Goal: Information Seeking & Learning: Learn about a topic

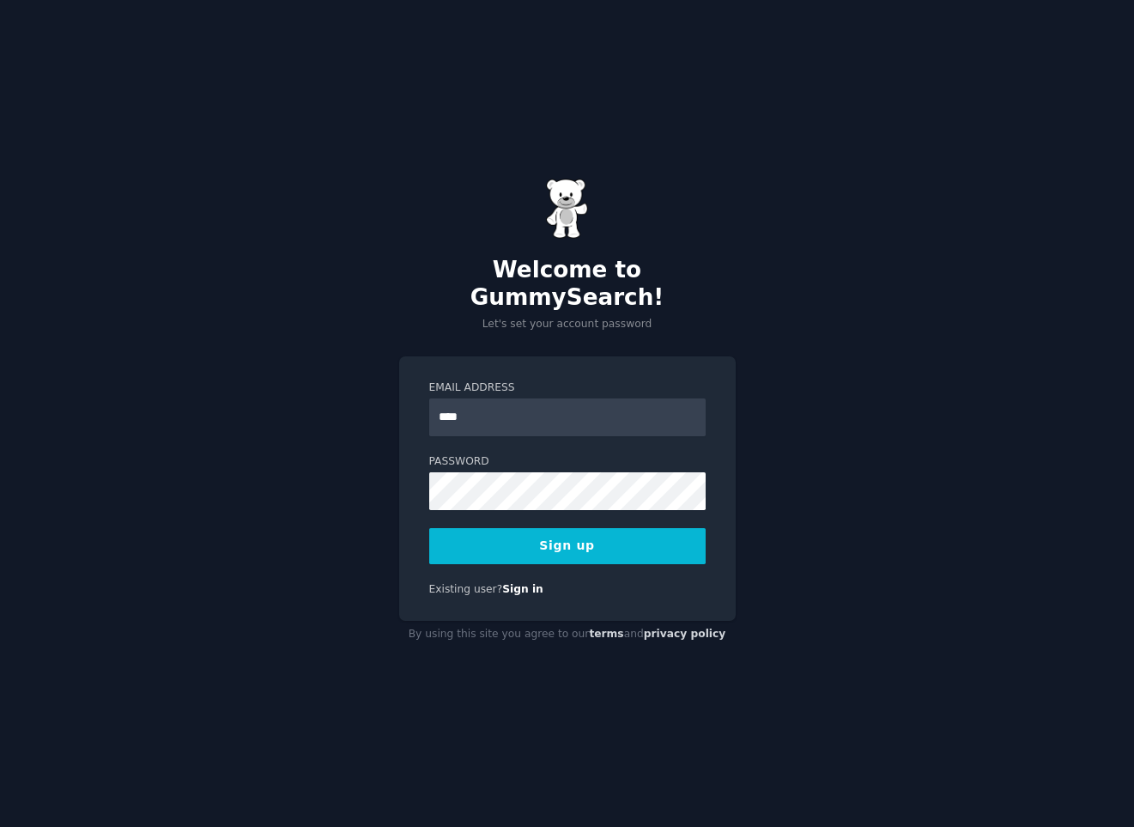
type input "**********"
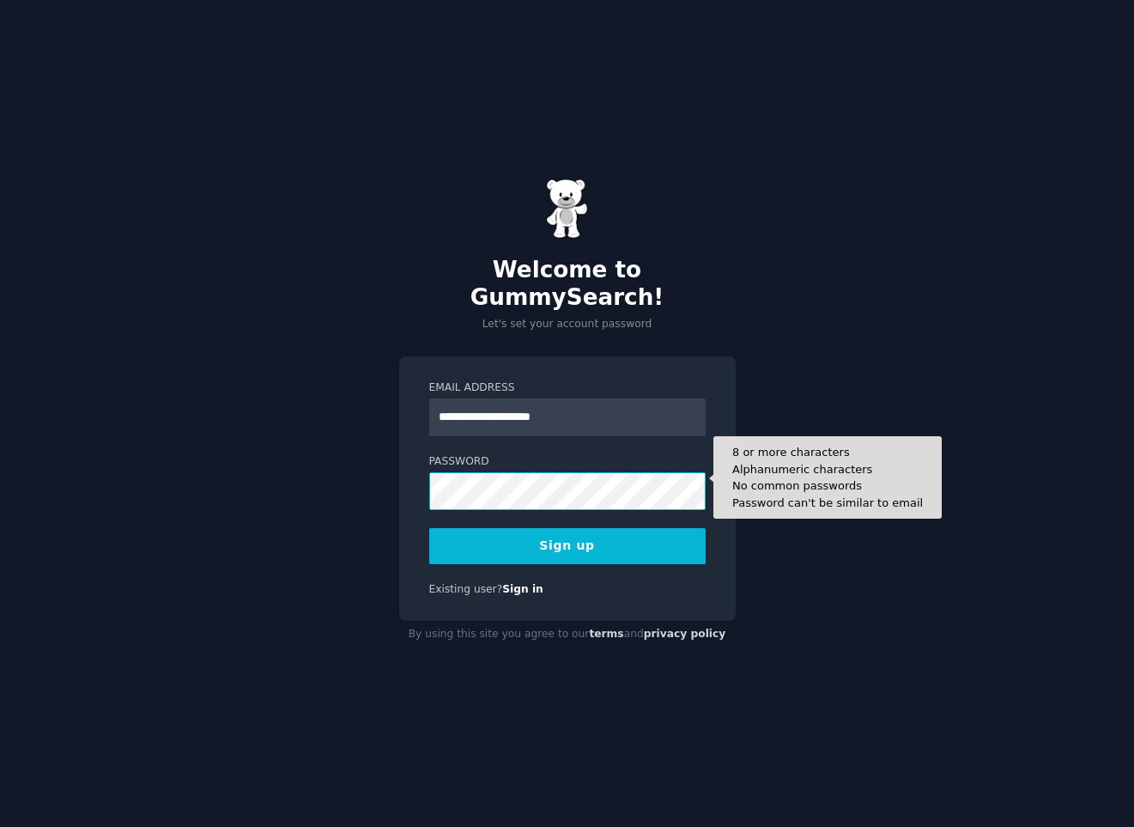
click at [429, 528] on button "Sign up" at bounding box center [567, 546] width 276 height 36
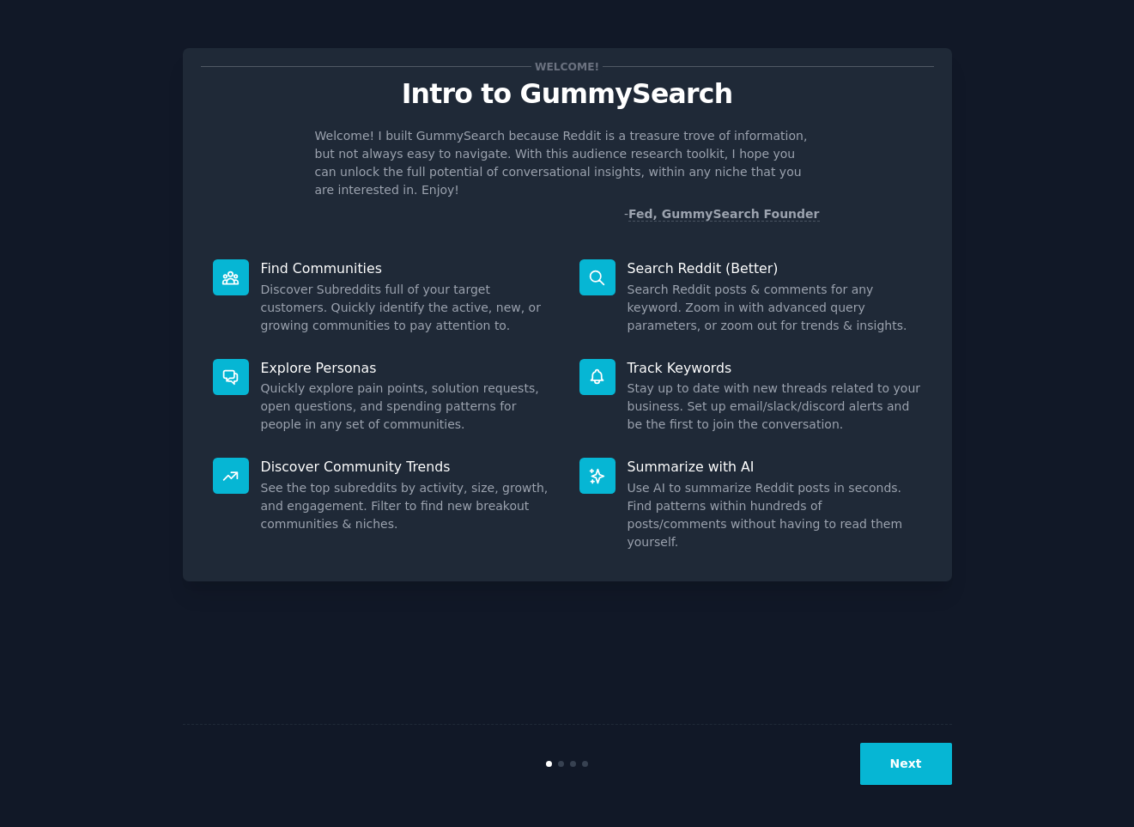
click at [888, 750] on button "Next" at bounding box center [906, 763] width 92 height 42
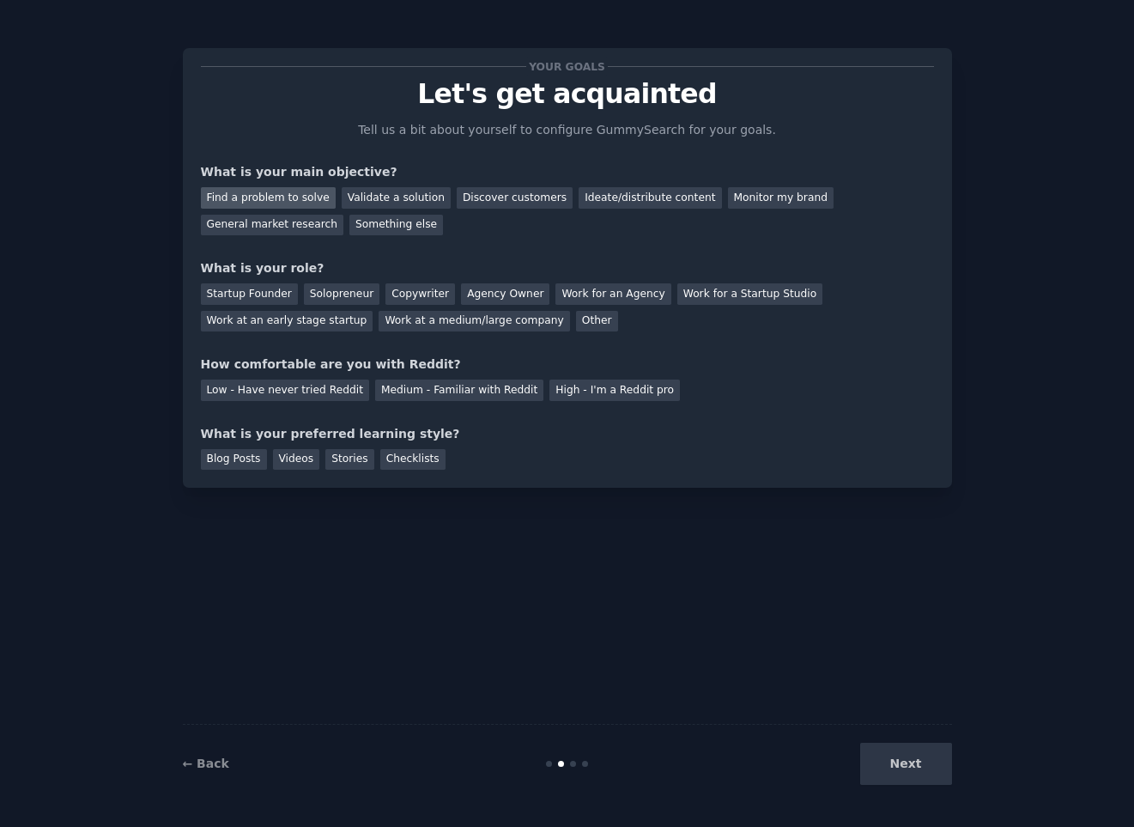
click at [288, 193] on div "Find a problem to solve" at bounding box center [268, 197] width 135 height 21
click at [342, 193] on div "Validate a solution" at bounding box center [396, 197] width 109 height 21
click at [296, 203] on div "Find a problem to solve" at bounding box center [268, 197] width 135 height 21
click at [317, 295] on div "Solopreneur" at bounding box center [342, 293] width 76 height 21
click at [394, 394] on div "Medium - Familiar with Reddit" at bounding box center [459, 389] width 168 height 21
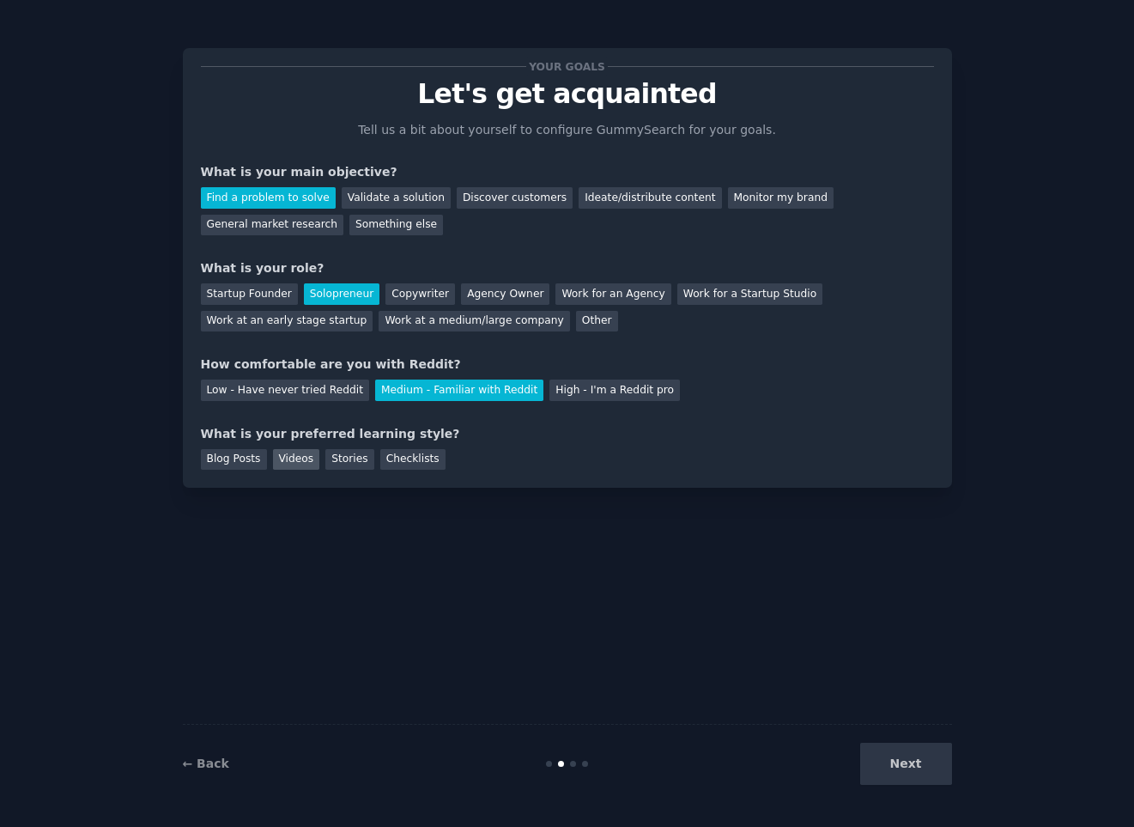
click at [288, 451] on div "Videos" at bounding box center [296, 459] width 47 height 21
click at [930, 774] on button "Next" at bounding box center [906, 763] width 92 height 42
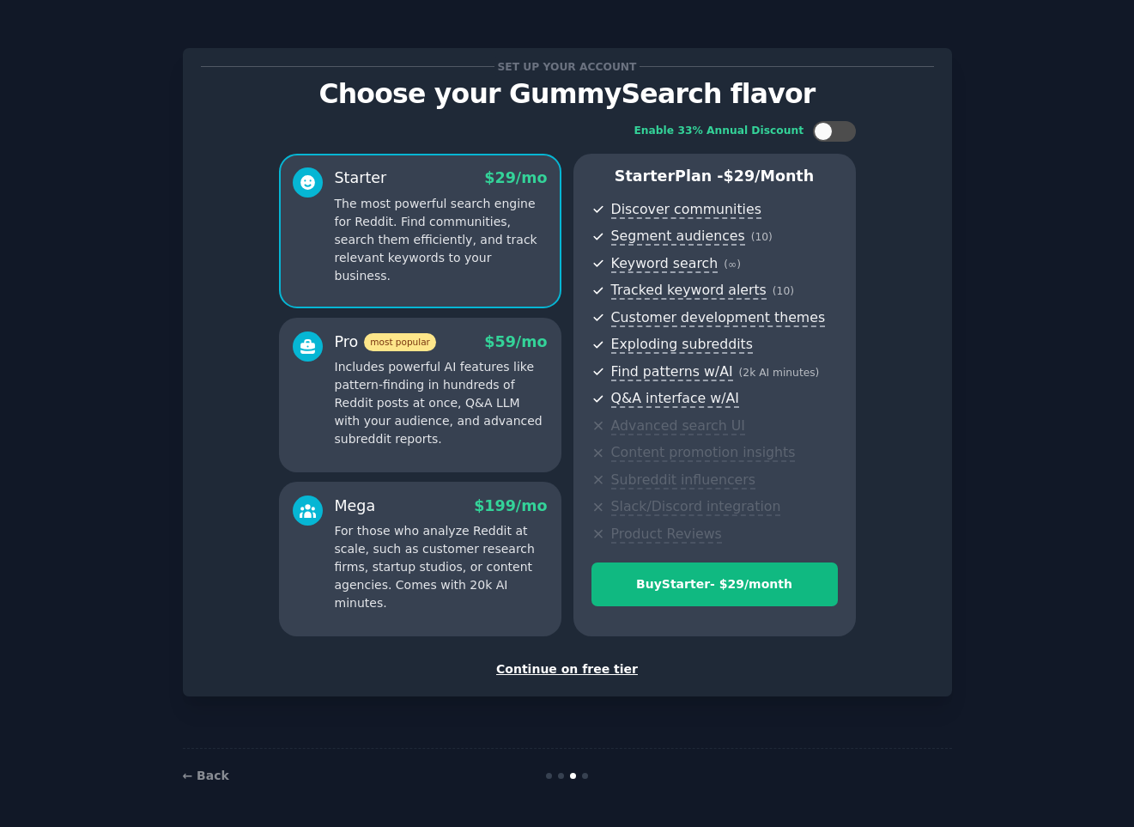
click at [416, 387] on p "Includes powerful AI features like pattern-finding in hundreds of Reddit posts …" at bounding box center [441, 403] width 213 height 90
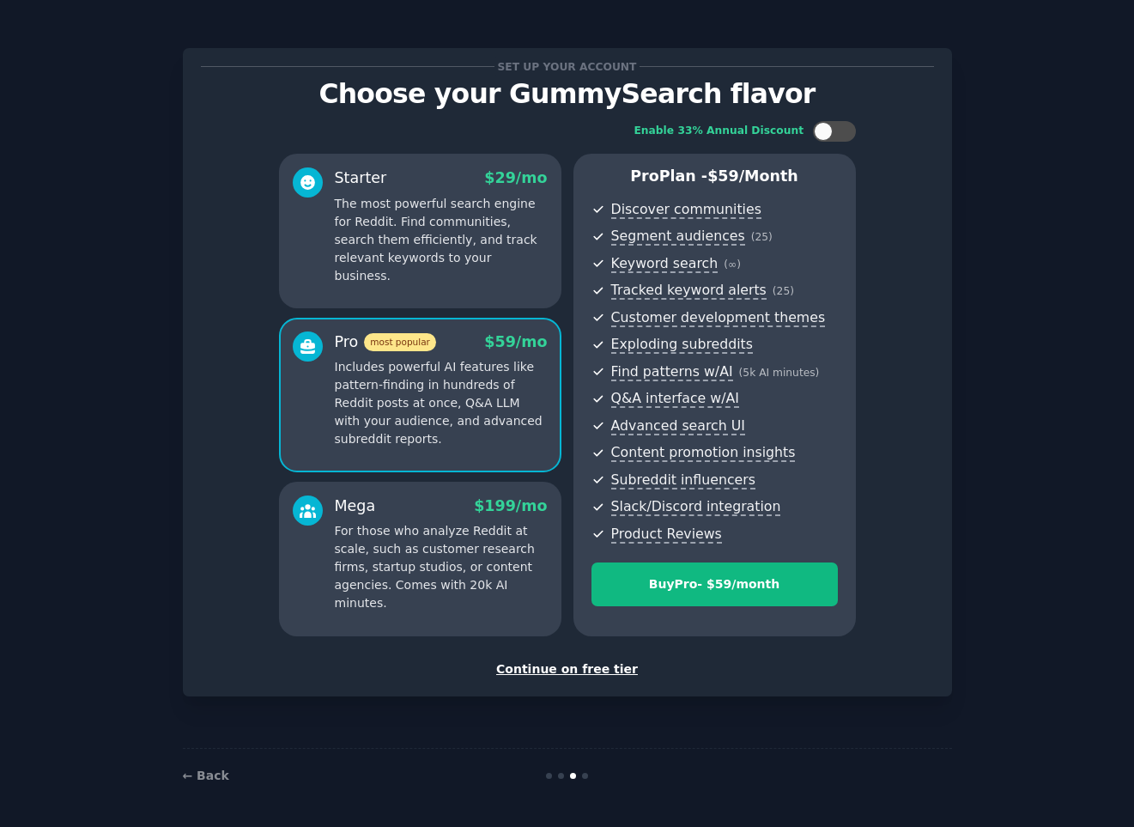
click at [451, 260] on p "The most powerful search engine for Reddit. Find communities, search them effic…" at bounding box center [441, 240] width 213 height 90
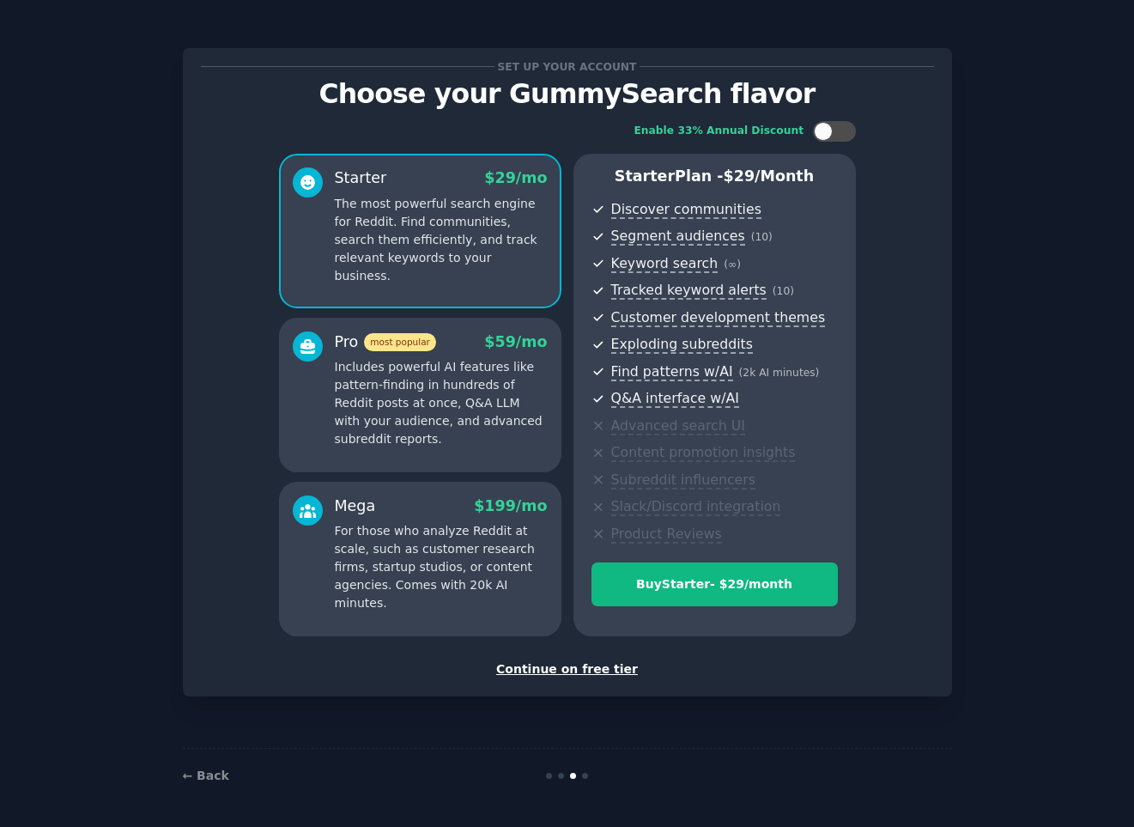
click at [546, 671] on div "Continue on free tier" at bounding box center [567, 669] width 733 height 18
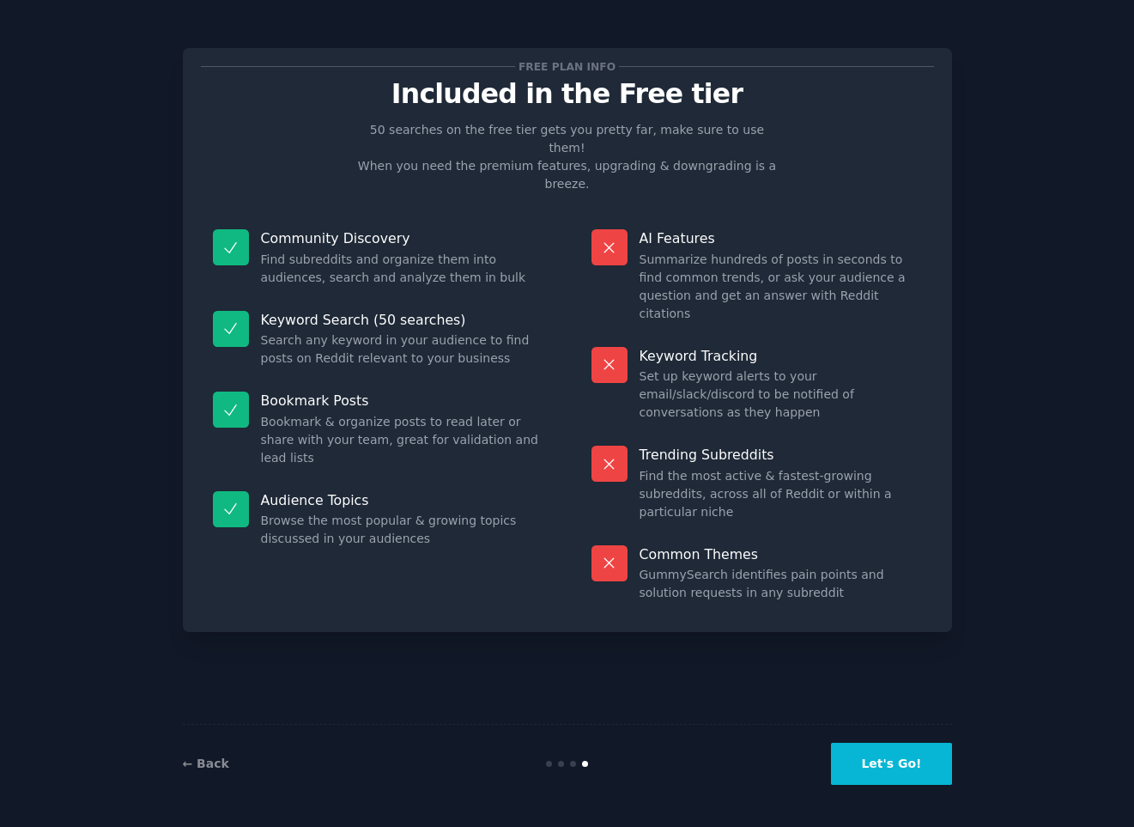
click at [912, 773] on button "Let's Go!" at bounding box center [891, 763] width 120 height 42
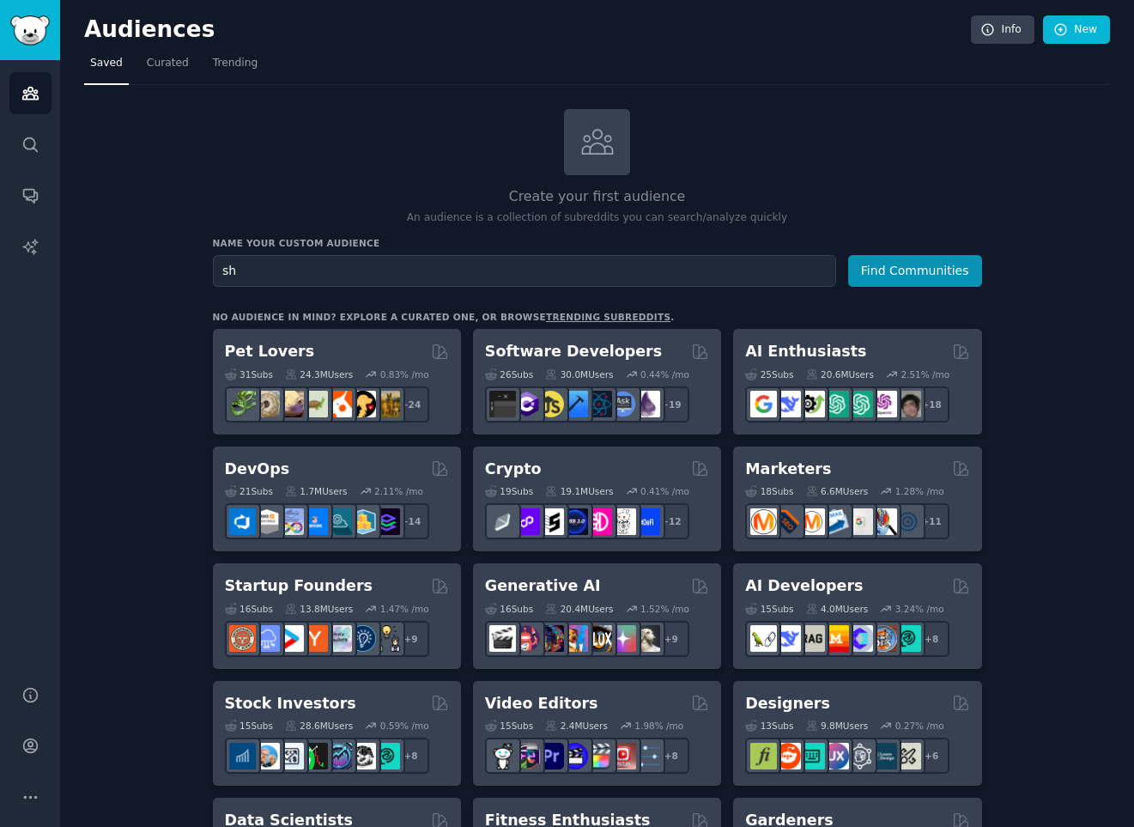
type input "s"
click at [160, 66] on span "Curated" at bounding box center [168, 63] width 42 height 15
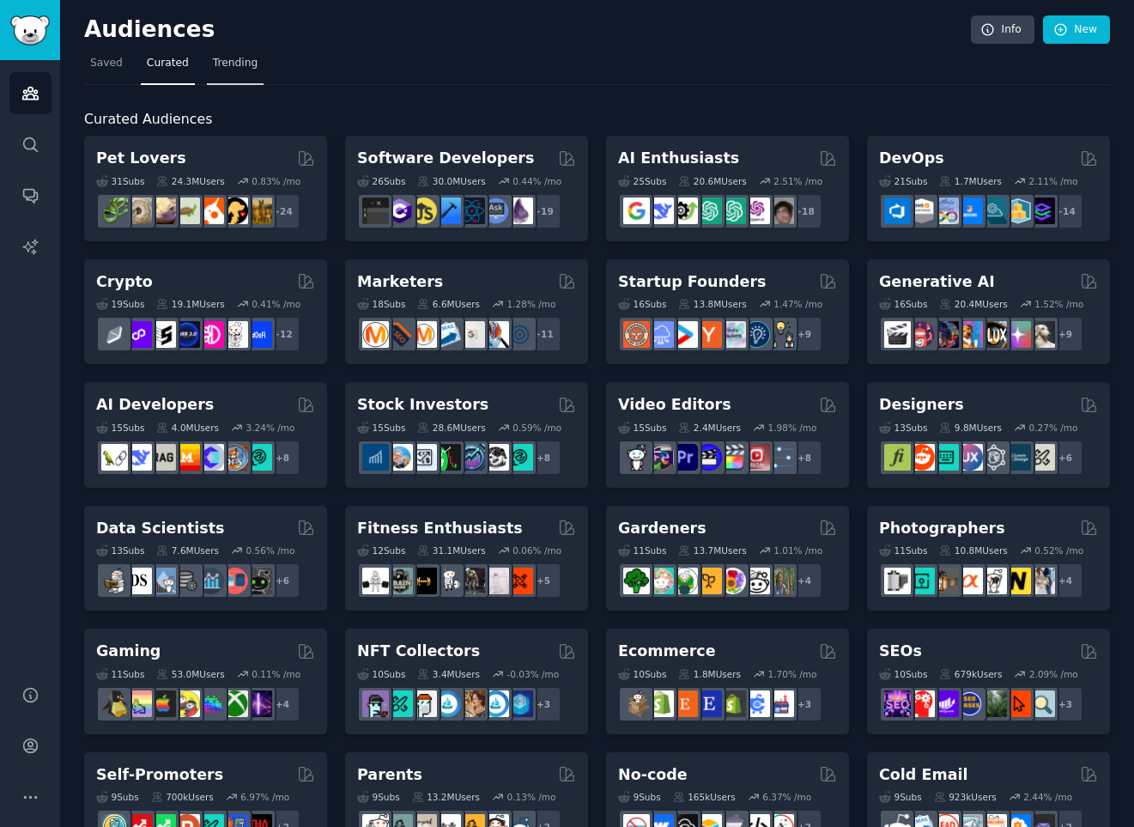
click at [230, 65] on span "Trending" at bounding box center [235, 63] width 45 height 15
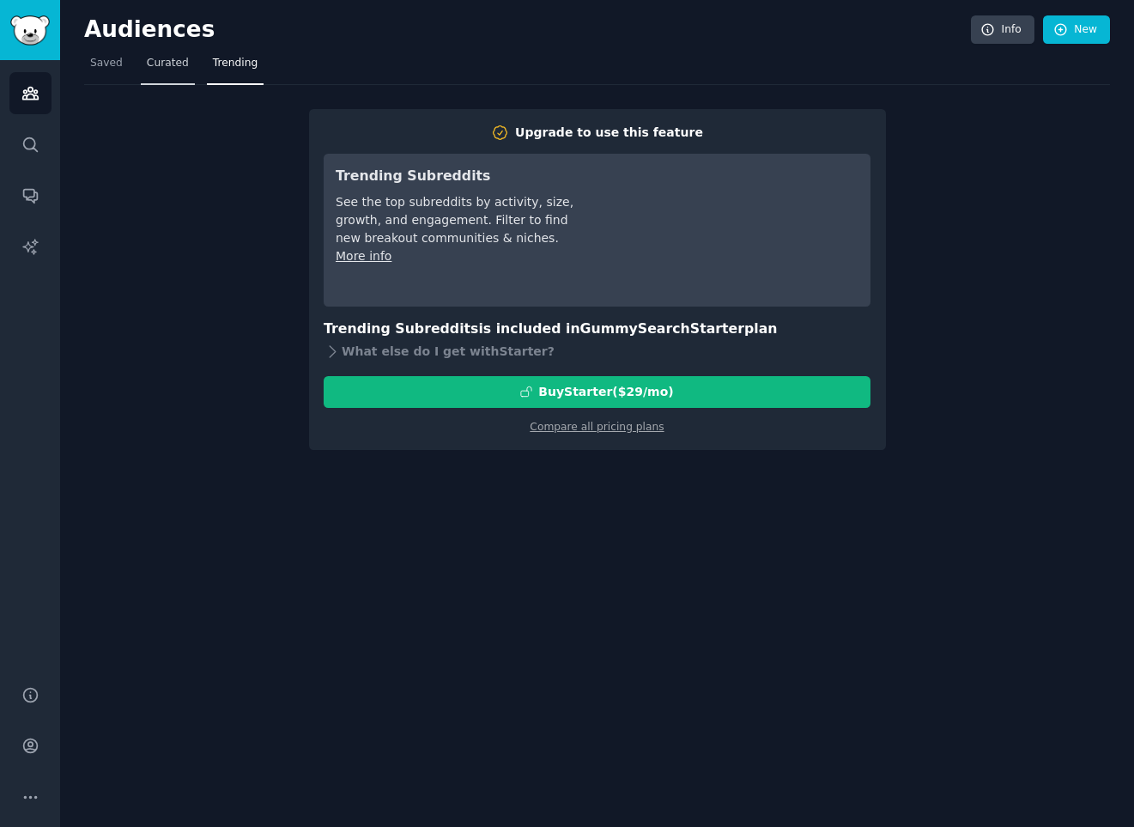
click at [170, 60] on span "Curated" at bounding box center [168, 63] width 42 height 15
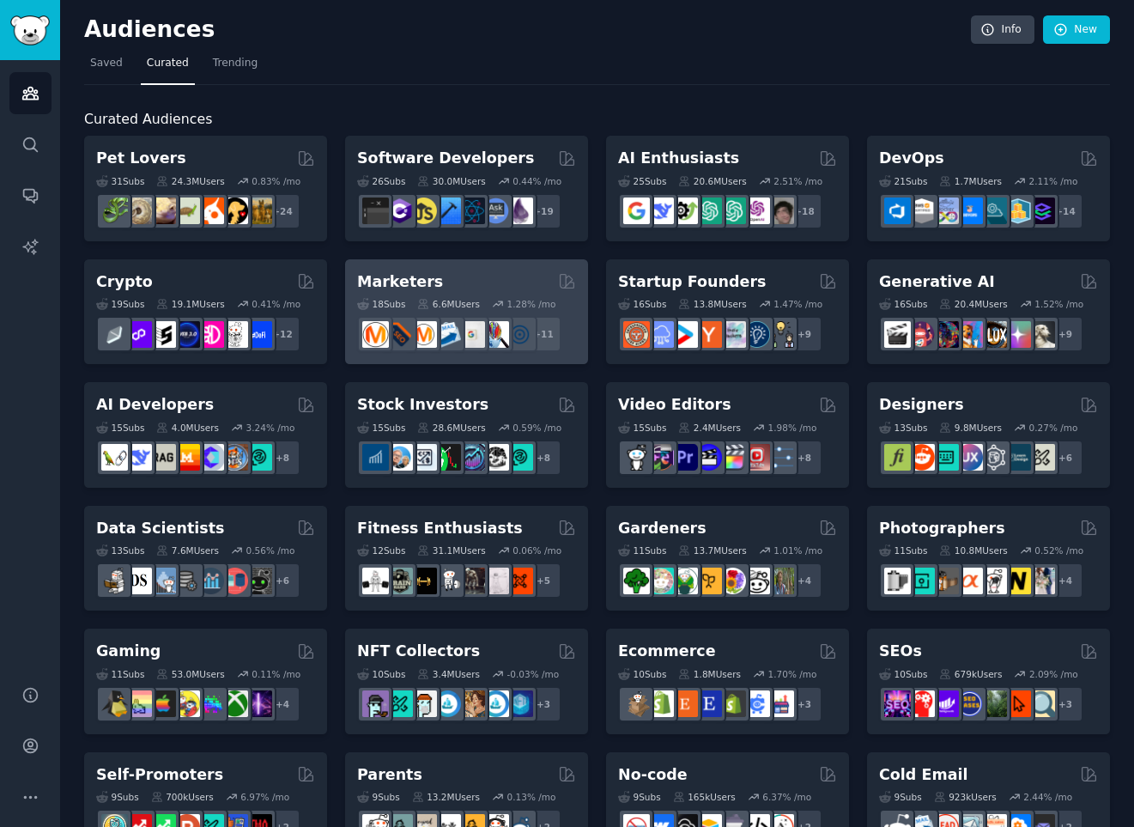
click at [475, 273] on div "Marketers" at bounding box center [466, 281] width 219 height 21
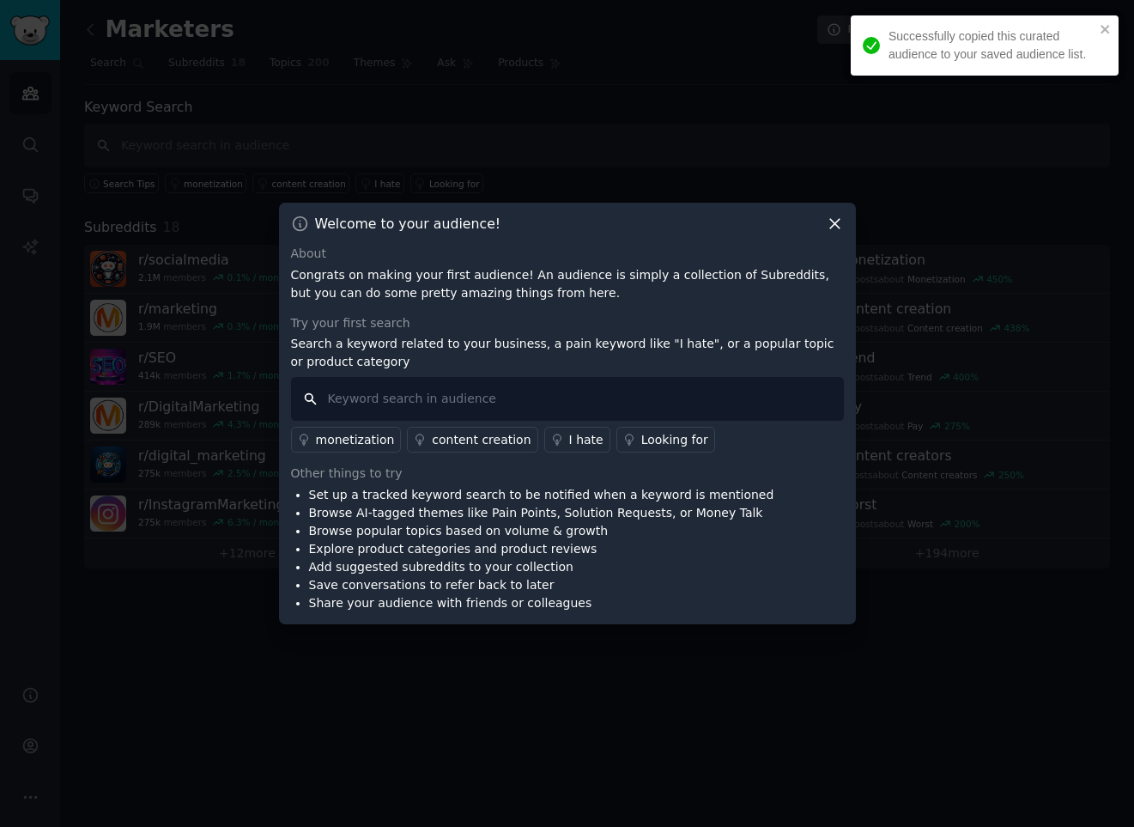
click at [393, 403] on input "text" at bounding box center [567, 399] width 553 height 44
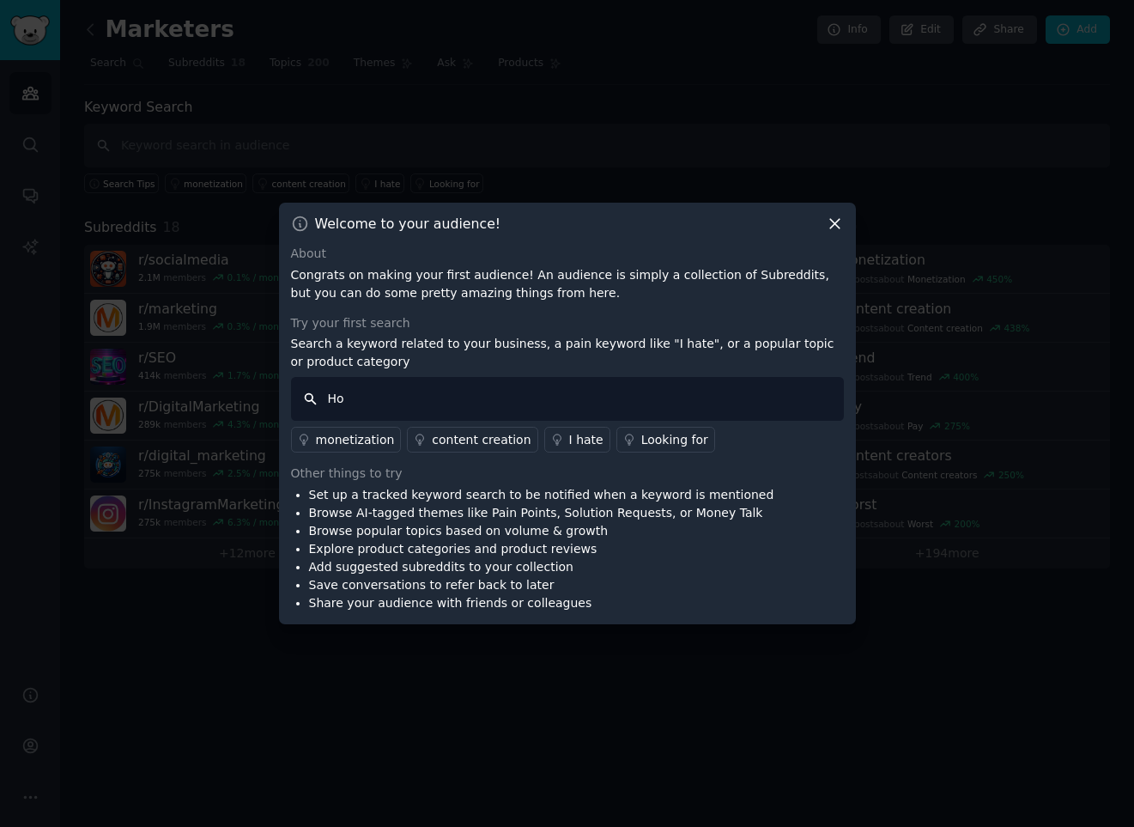
type input "H"
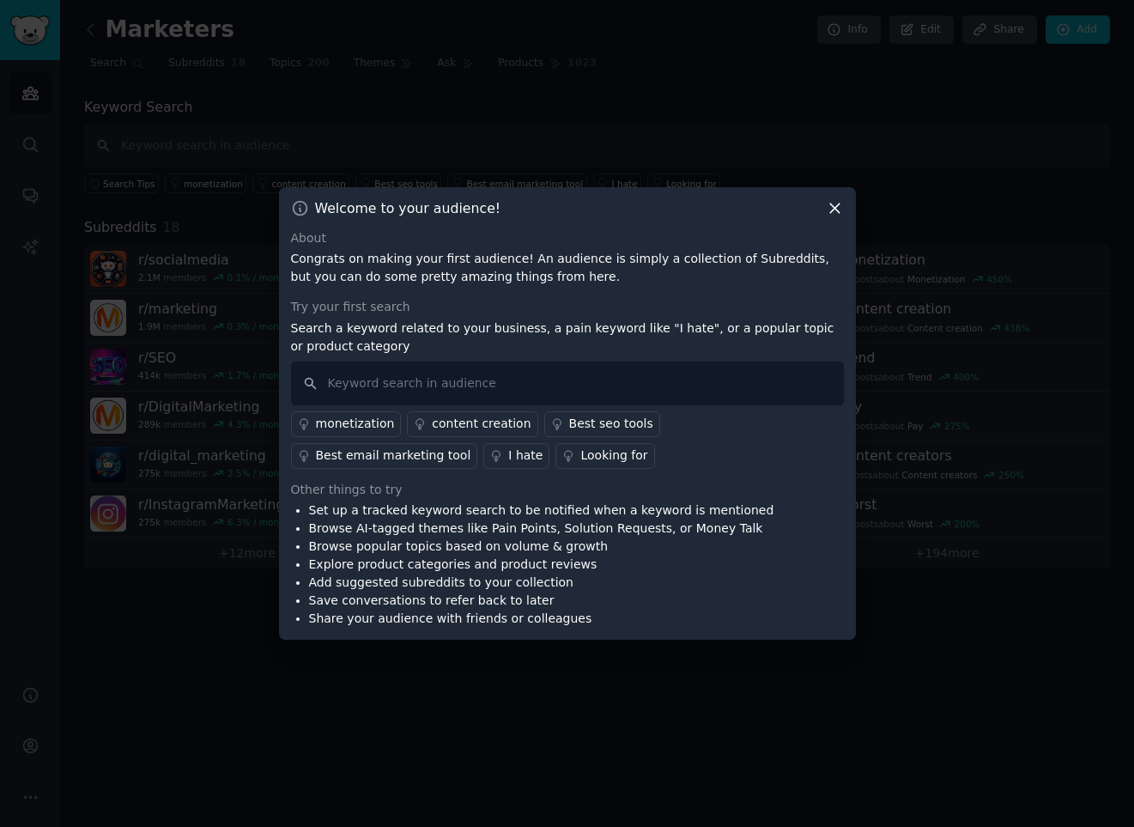
click at [580, 457] on div "Looking for" at bounding box center [613, 455] width 67 height 18
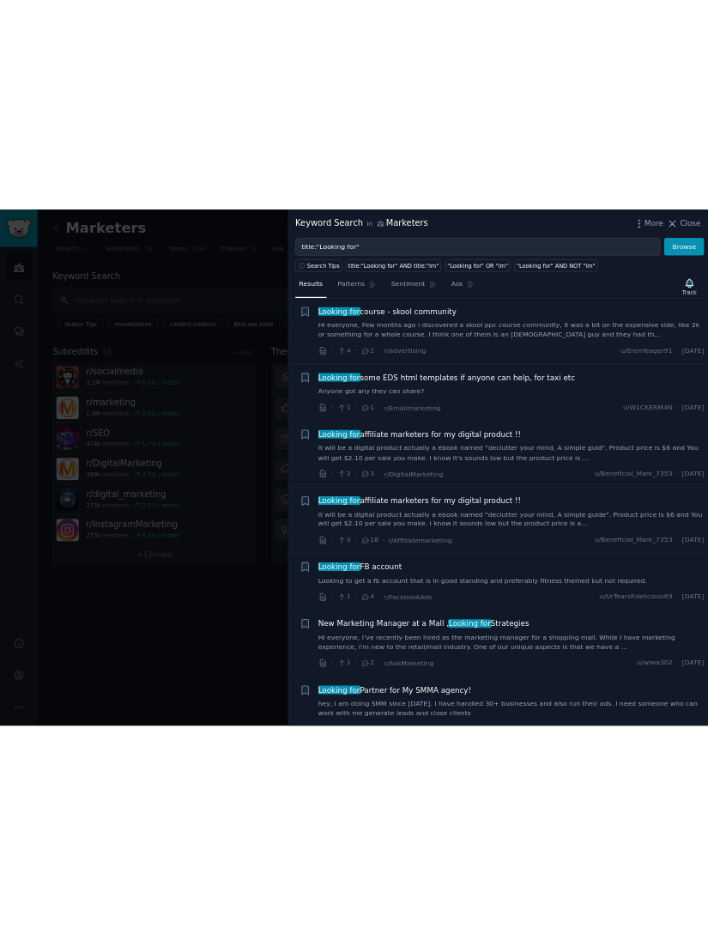
scroll to position [1199, 0]
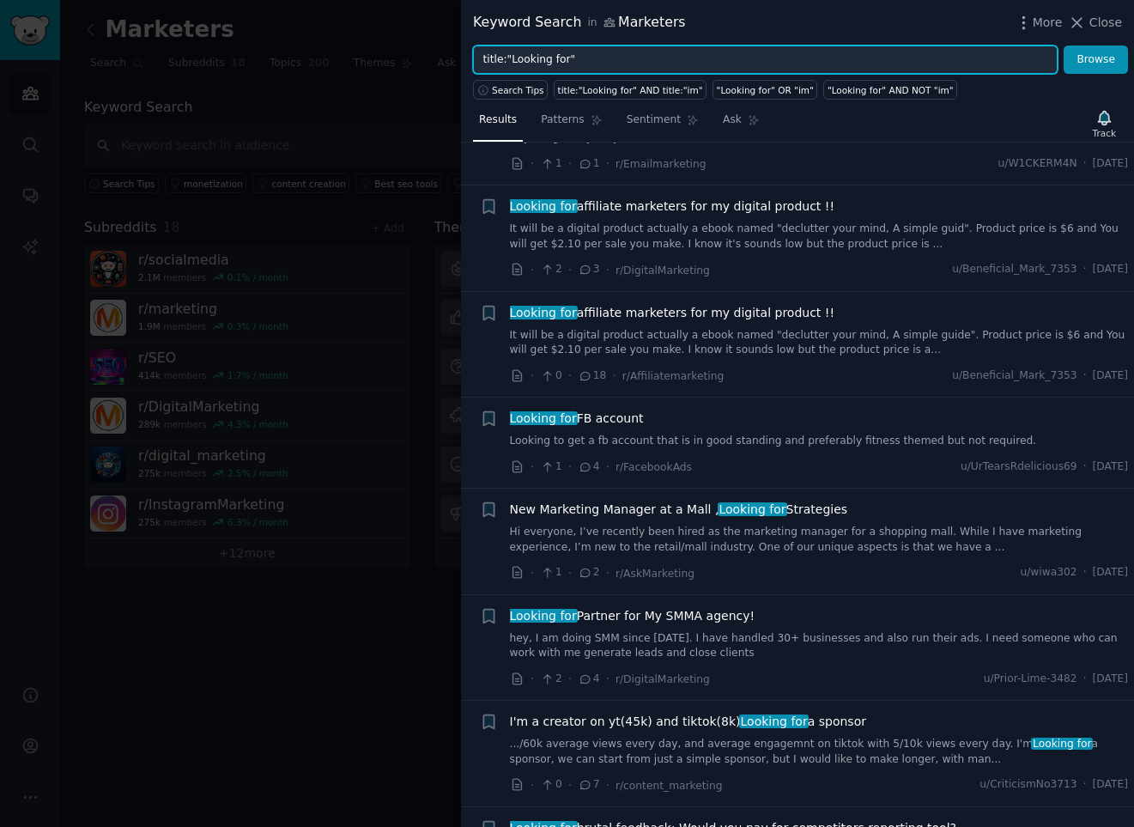
click at [539, 53] on input "title:"Looking for"" at bounding box center [765, 59] width 584 height 29
drag, startPoint x: 574, startPoint y: 55, endPoint x: 505, endPoint y: 53, distance: 69.5
click at [505, 53] on input "title:"Looking for"" at bounding box center [765, 59] width 584 height 29
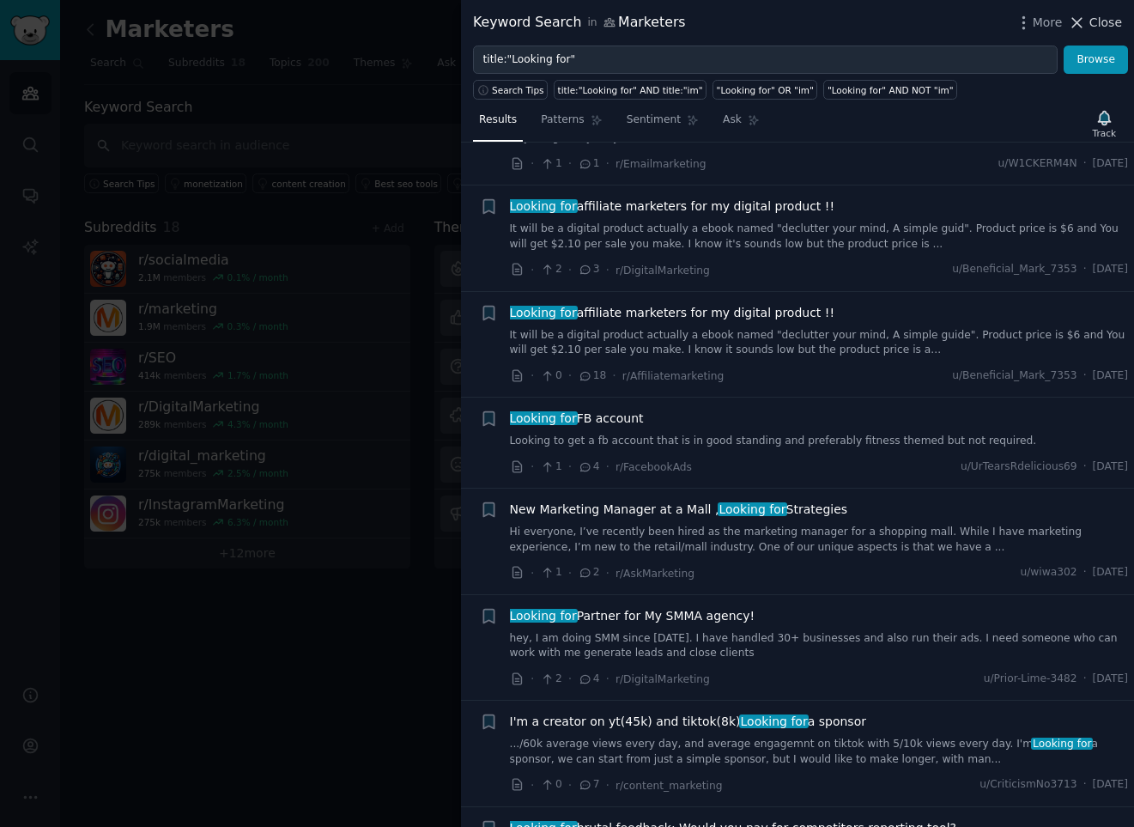
click at [1100, 21] on span "Close" at bounding box center [1105, 23] width 33 height 18
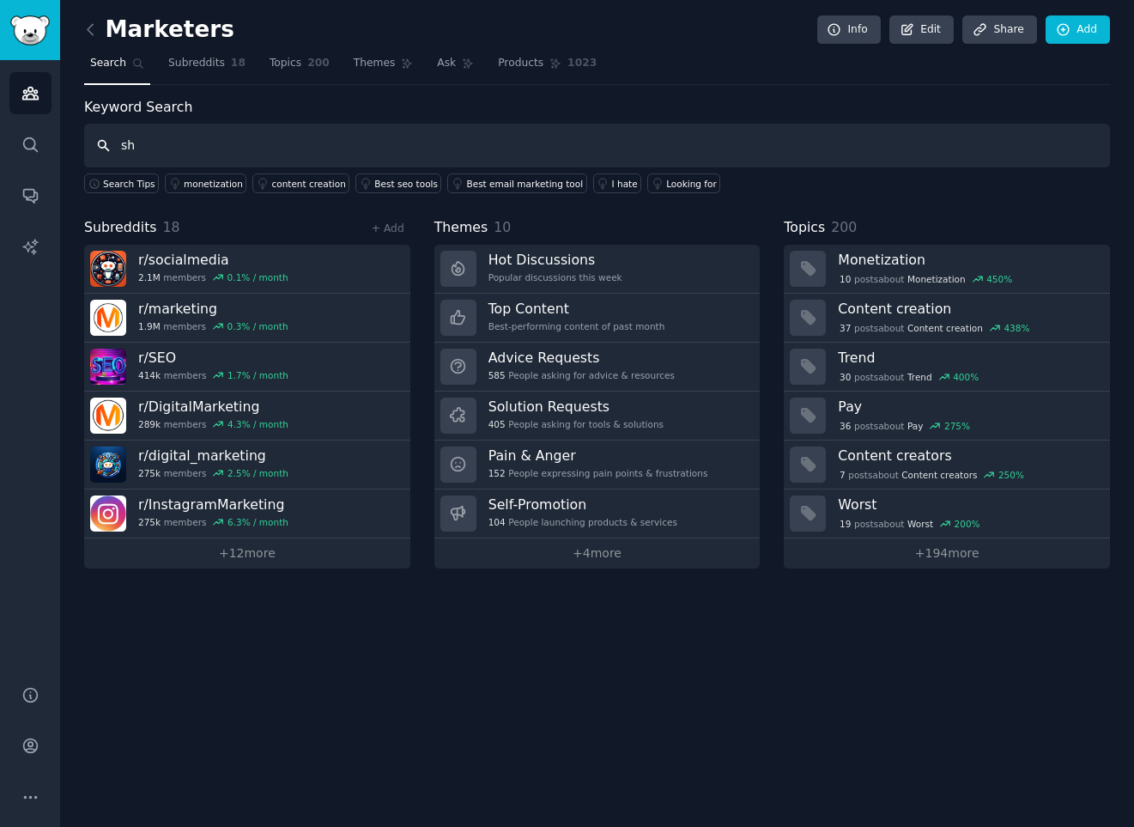
type input "s"
type input "I hate"
click at [612, 185] on div "I hate" at bounding box center [625, 184] width 26 height 12
